Goal: Task Accomplishment & Management: Use online tool/utility

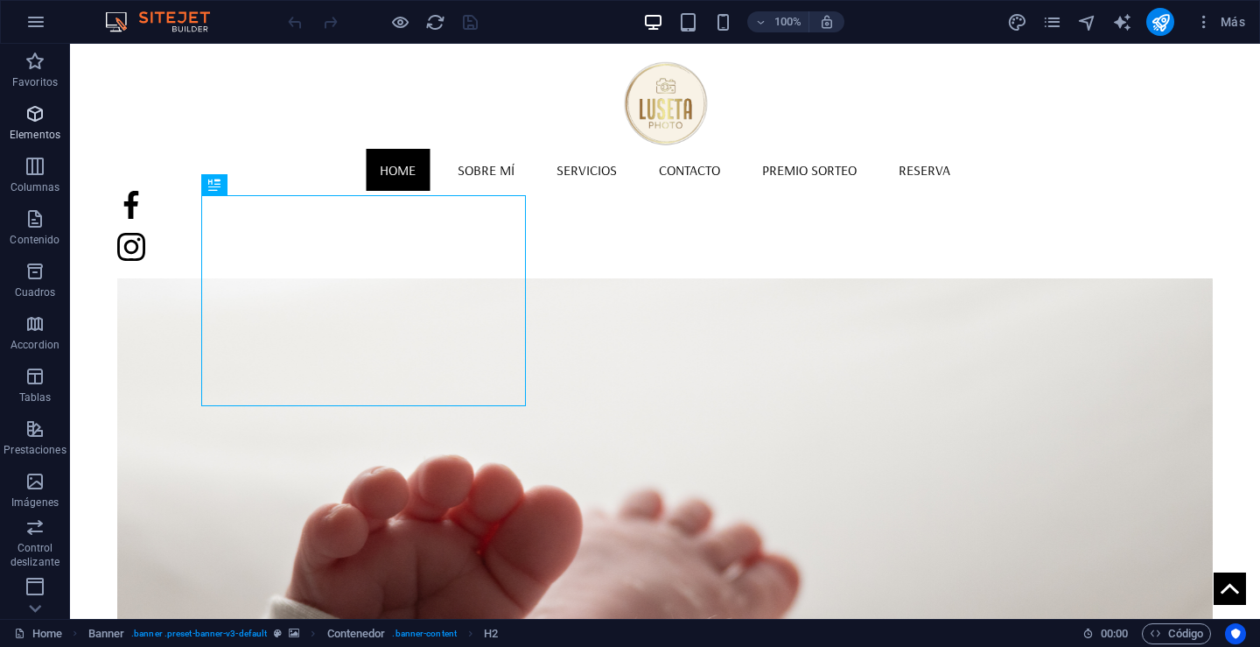
click at [35, 116] on icon "button" at bounding box center [35, 113] width 21 height 21
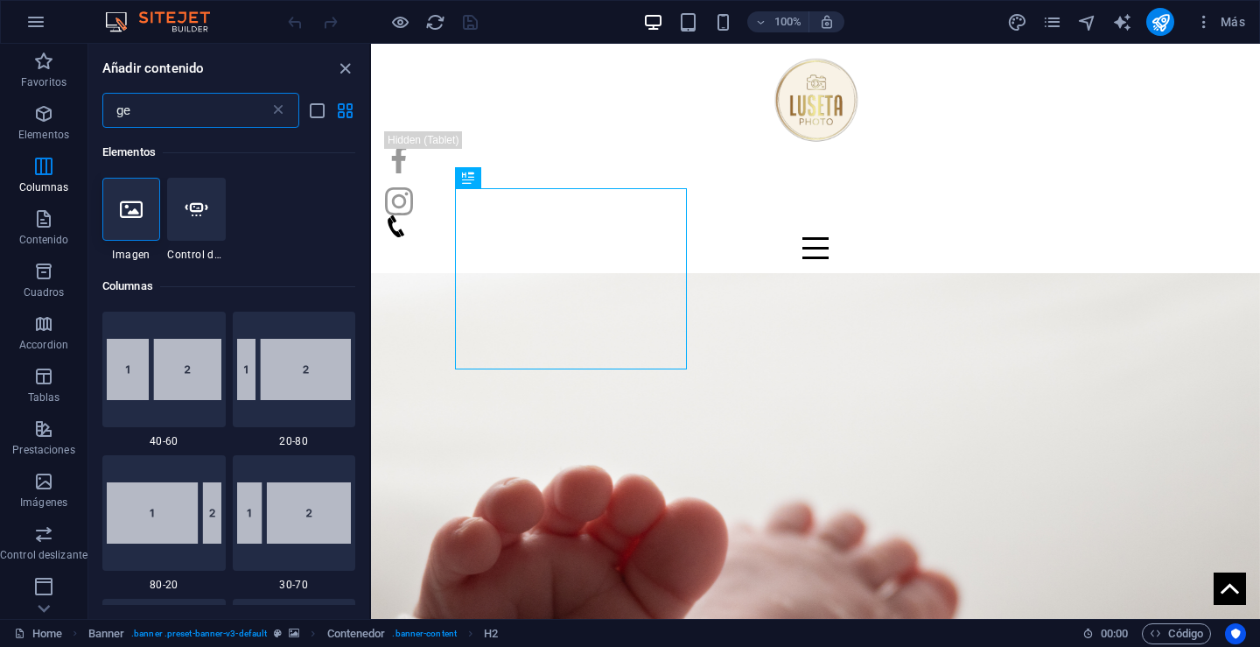
type input "g"
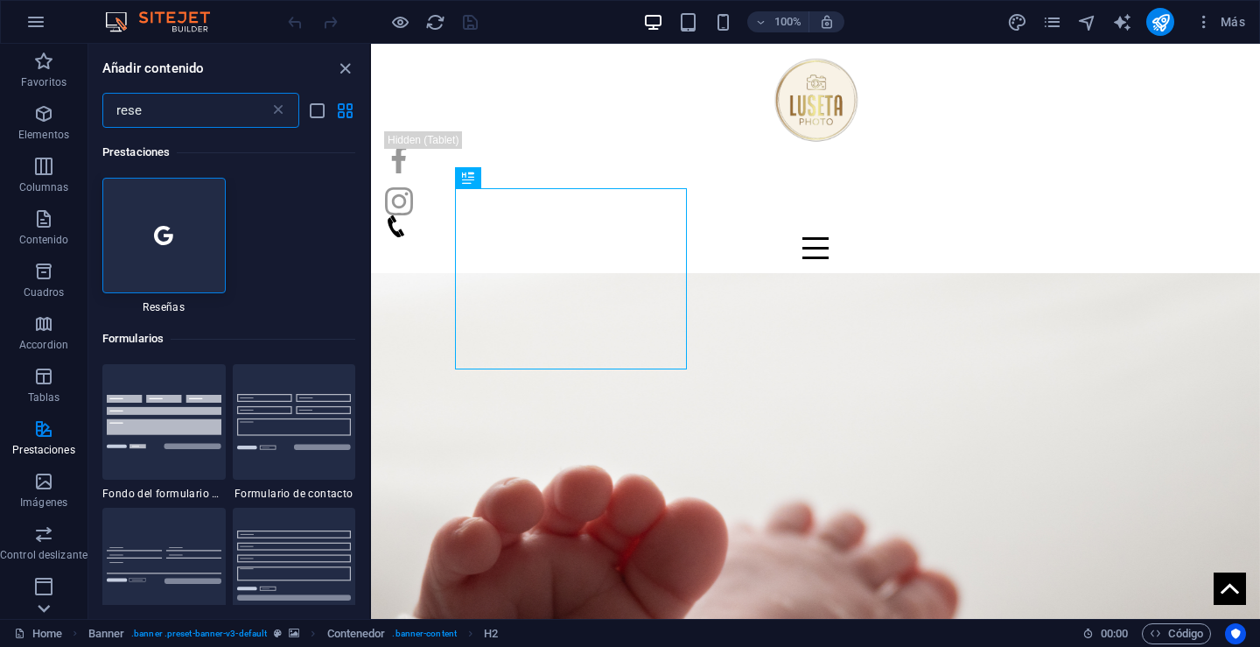
type input "rese"
click at [41, 606] on icon at bounding box center [44, 608] width 25 height 25
click at [41, 543] on span "Marketing" at bounding box center [44, 542] width 88 height 42
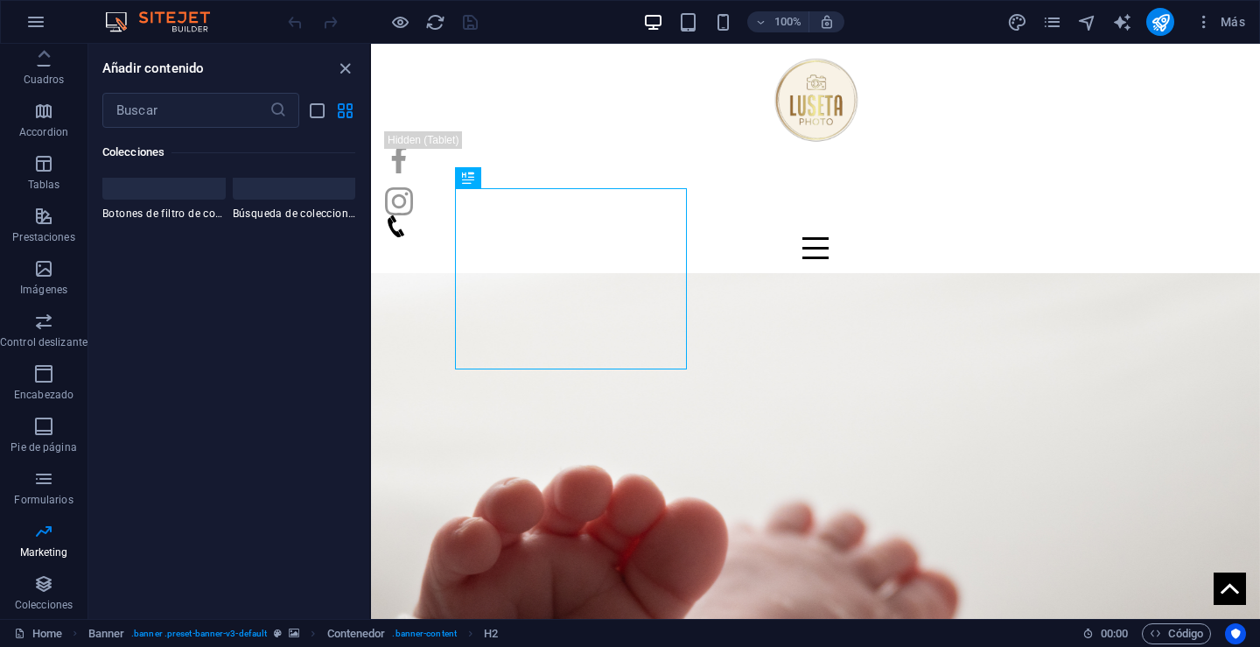
scroll to position [32044, 0]
click at [1047, 19] on icon "pages" at bounding box center [1052, 22] width 20 height 20
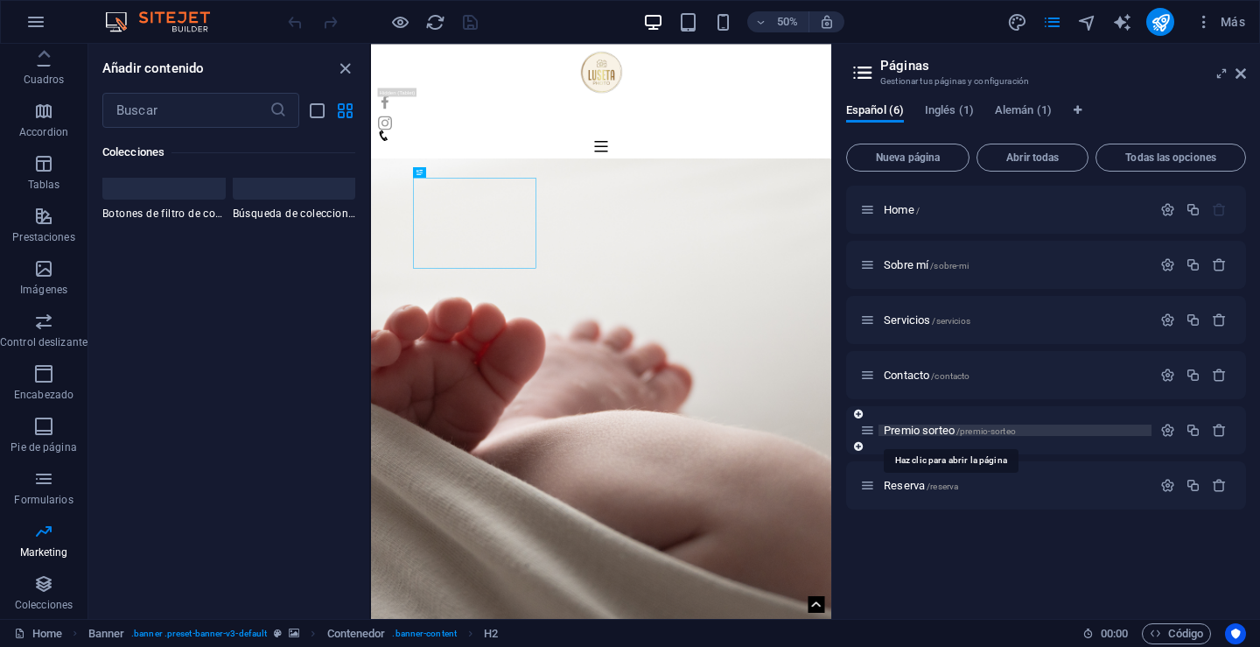
click at [914, 432] on span "Premio sorteo /premio-sorteo" at bounding box center [950, 430] width 132 height 13
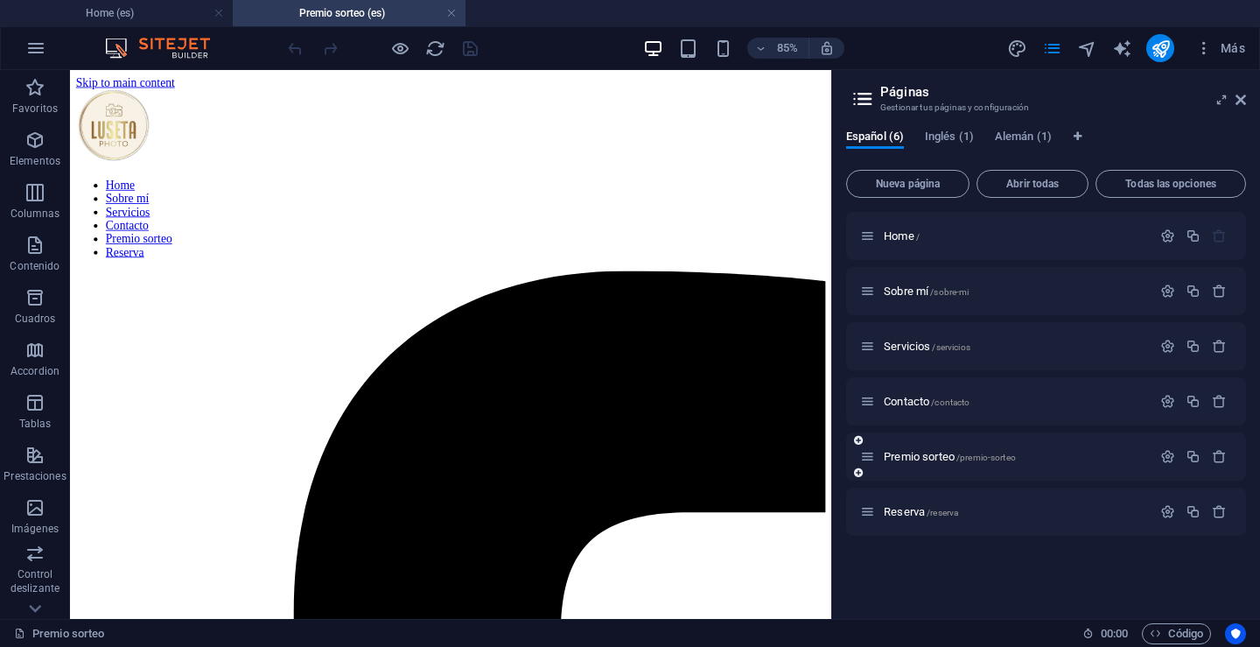
scroll to position [0, 0]
click at [910, 456] on span "Premio sorteo /premio-sorteo" at bounding box center [950, 456] width 132 height 13
click at [1166, 452] on icon "button" at bounding box center [1167, 456] width 15 height 15
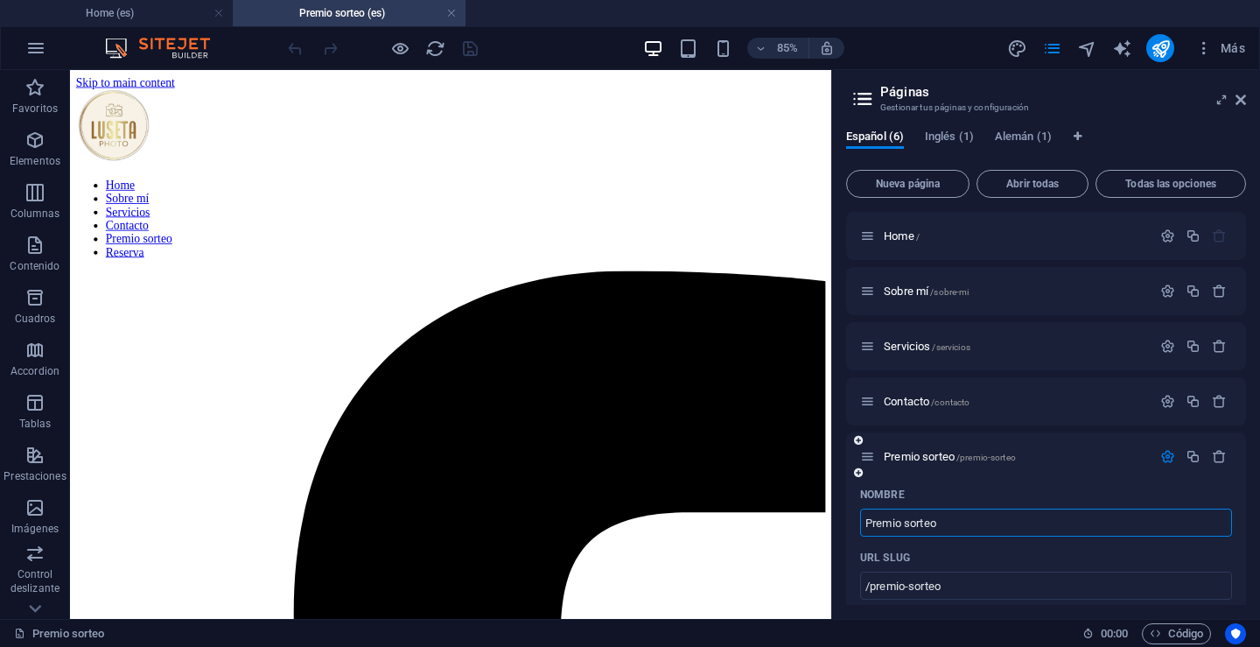
click at [951, 521] on input "Premio sorteo" at bounding box center [1046, 522] width 372 height 28
type input "[DATE]"
type input "/navidad"
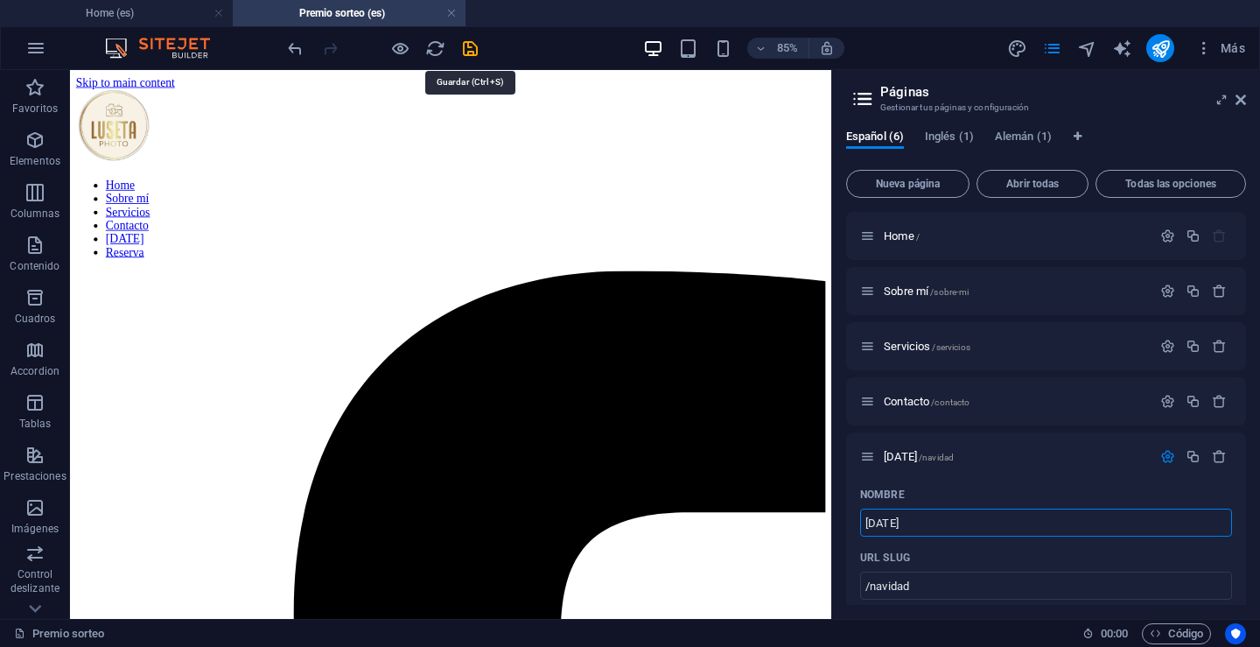
click at [466, 49] on icon "save" at bounding box center [470, 49] width 20 height 20
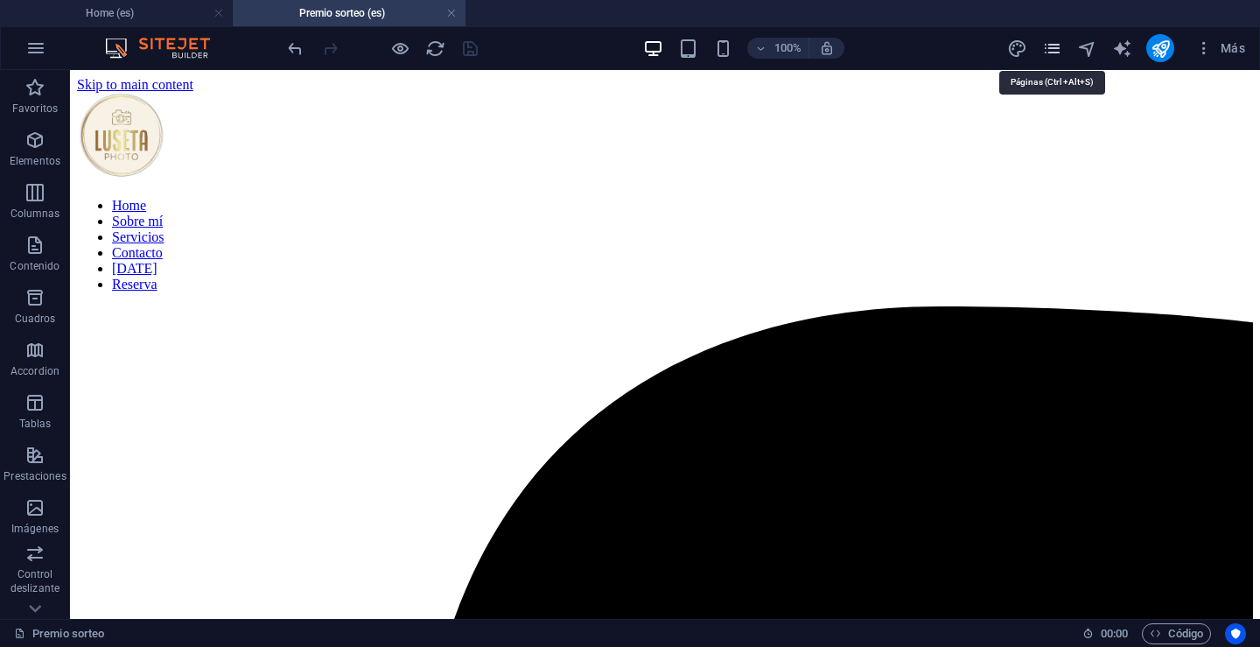
click at [1047, 50] on icon "pages" at bounding box center [1052, 49] width 20 height 20
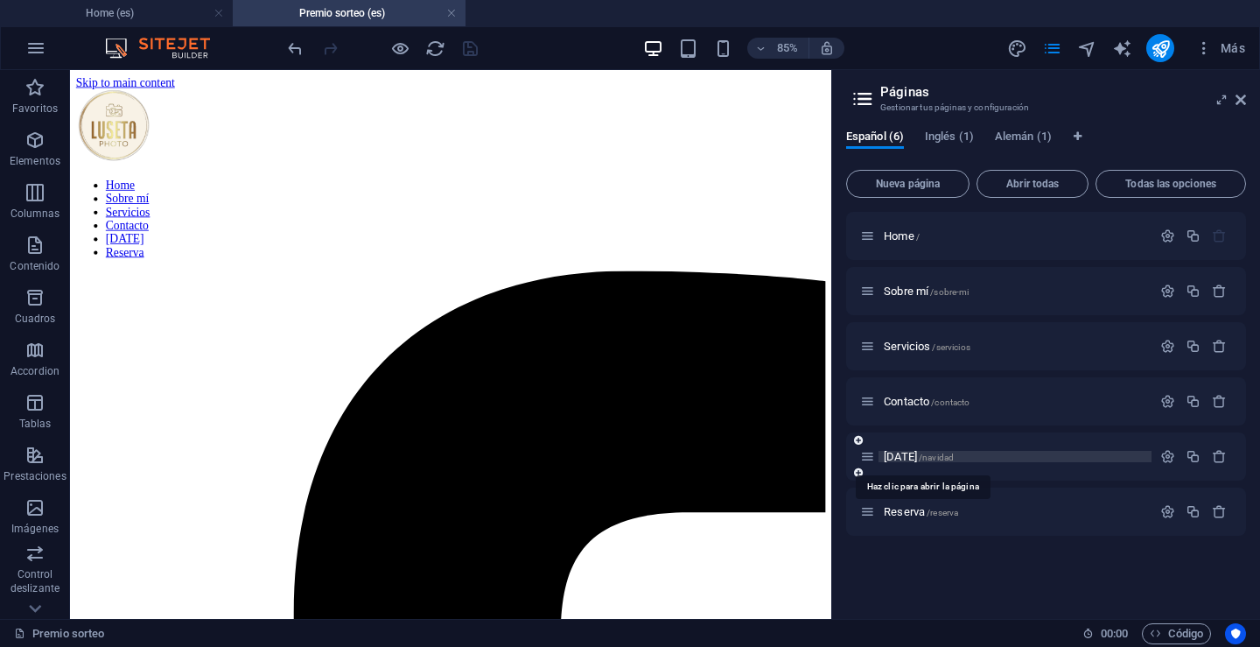
click at [905, 459] on span "[DATE] /navidad" at bounding box center [919, 456] width 70 height 13
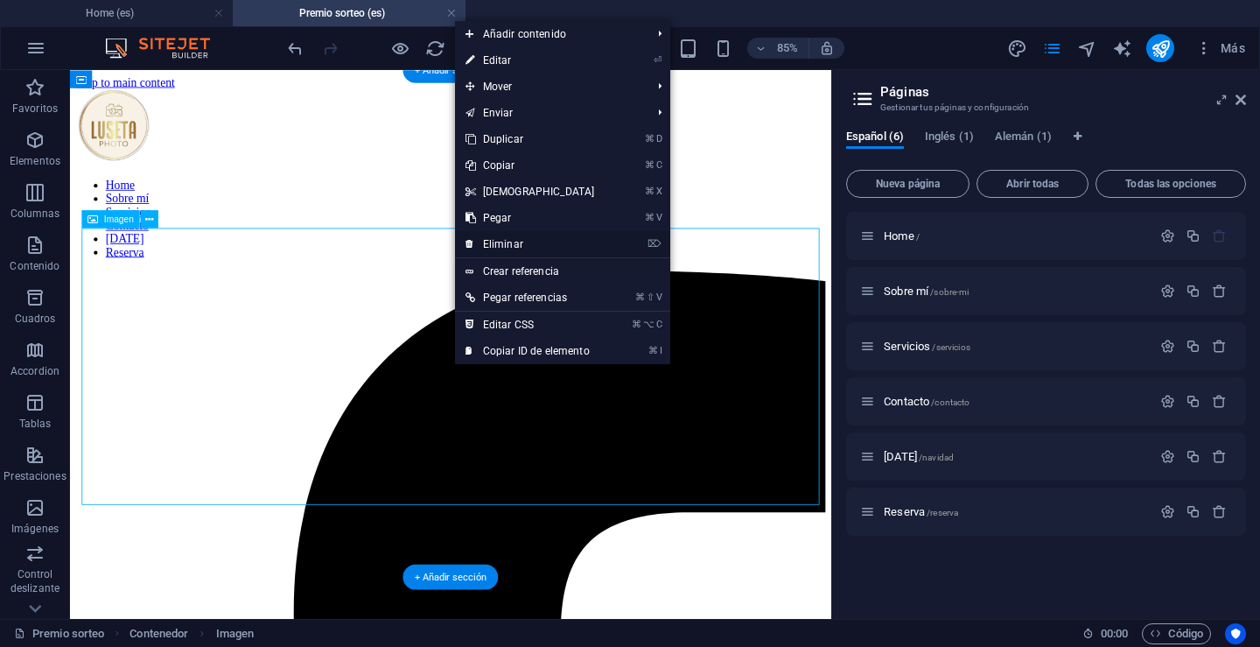
click at [508, 242] on link "⌦ Eliminar" at bounding box center [530, 244] width 151 height 26
